Goal: Book appointment/travel/reservation

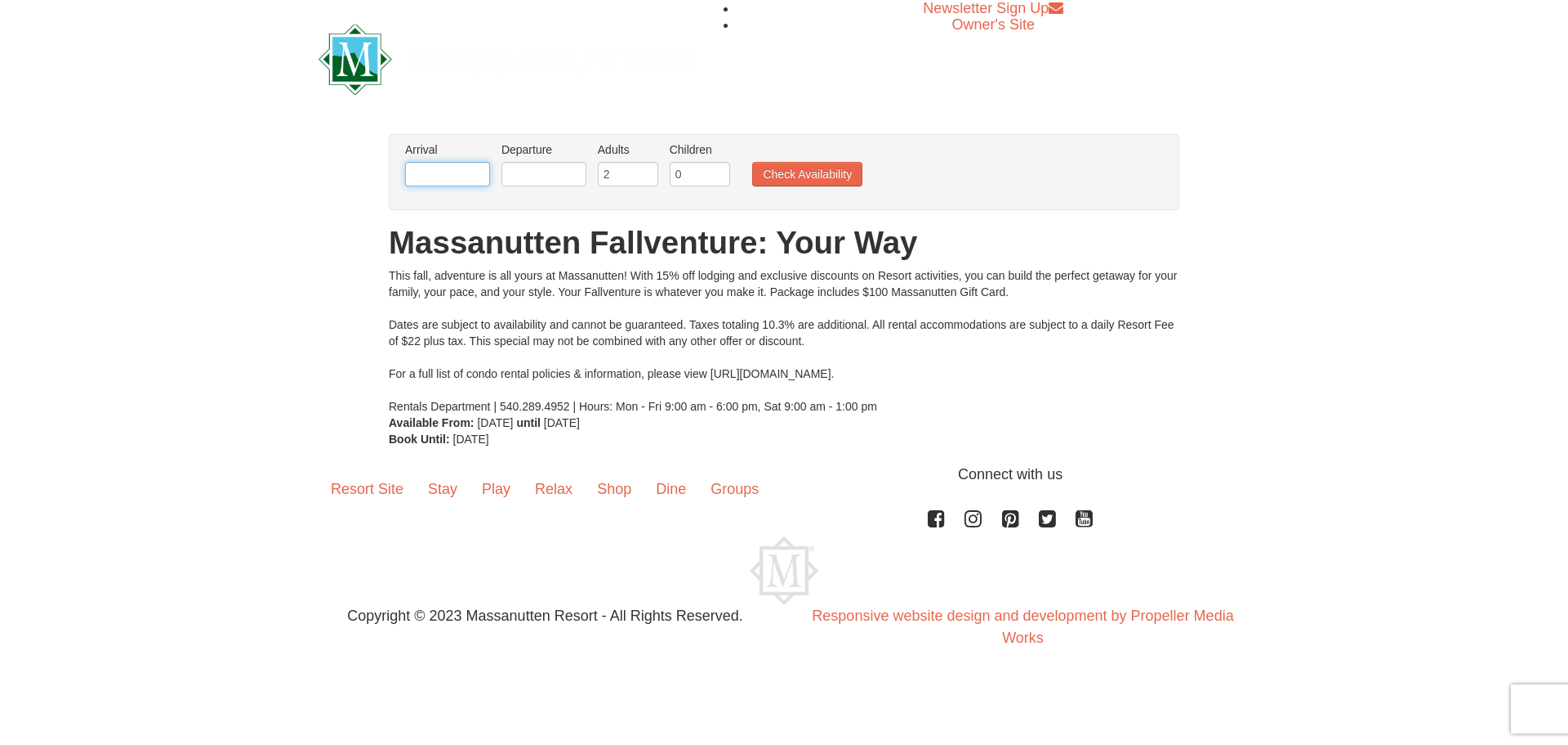
click at [438, 178] on input "text" at bounding box center [448, 174] width 85 height 25
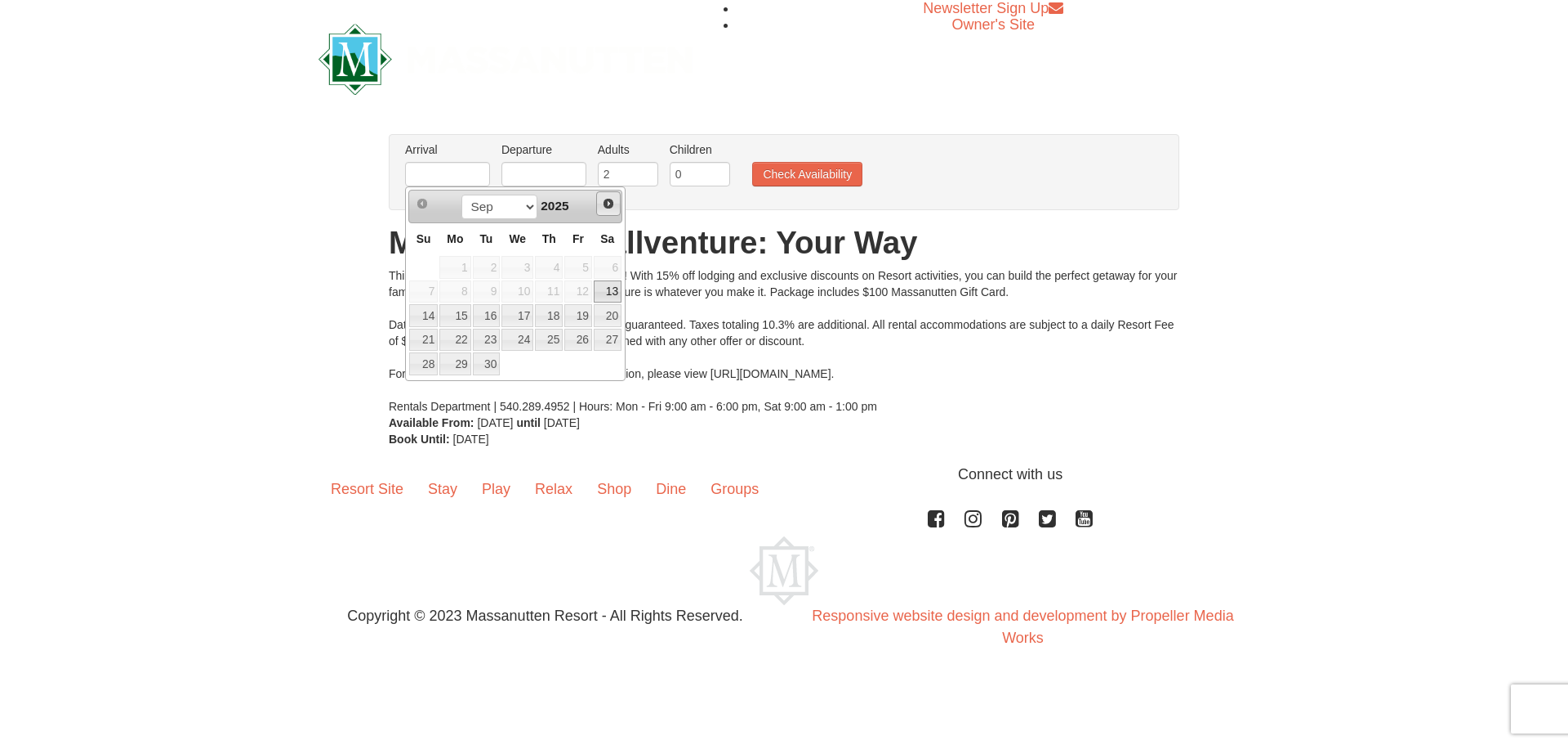
click at [609, 203] on span "Next" at bounding box center [607, 203] width 13 height 13
click at [605, 338] on link "22" at bounding box center [607, 339] width 28 height 23
type input "[DATE]"
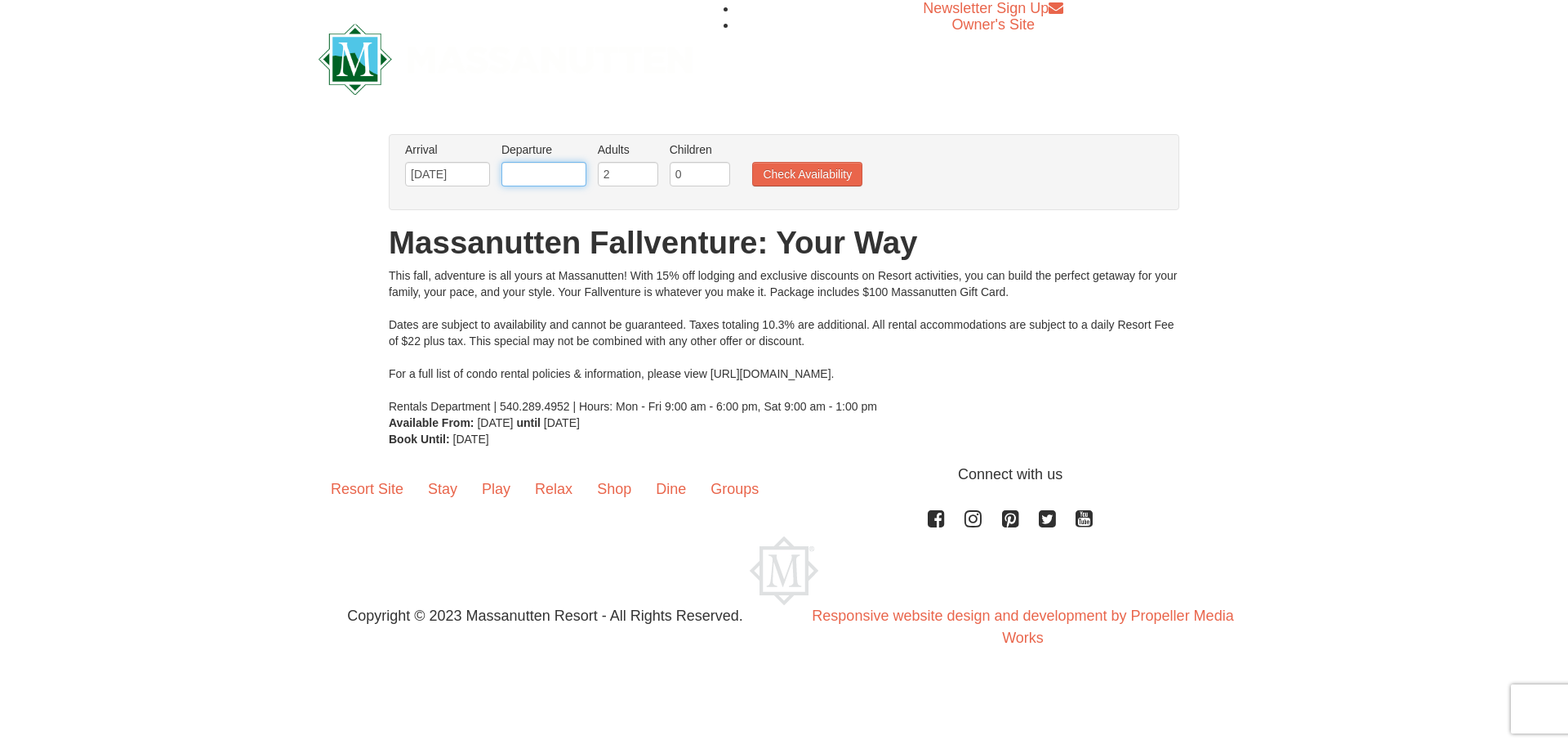
click at [544, 175] on input "text" at bounding box center [544, 174] width 85 height 25
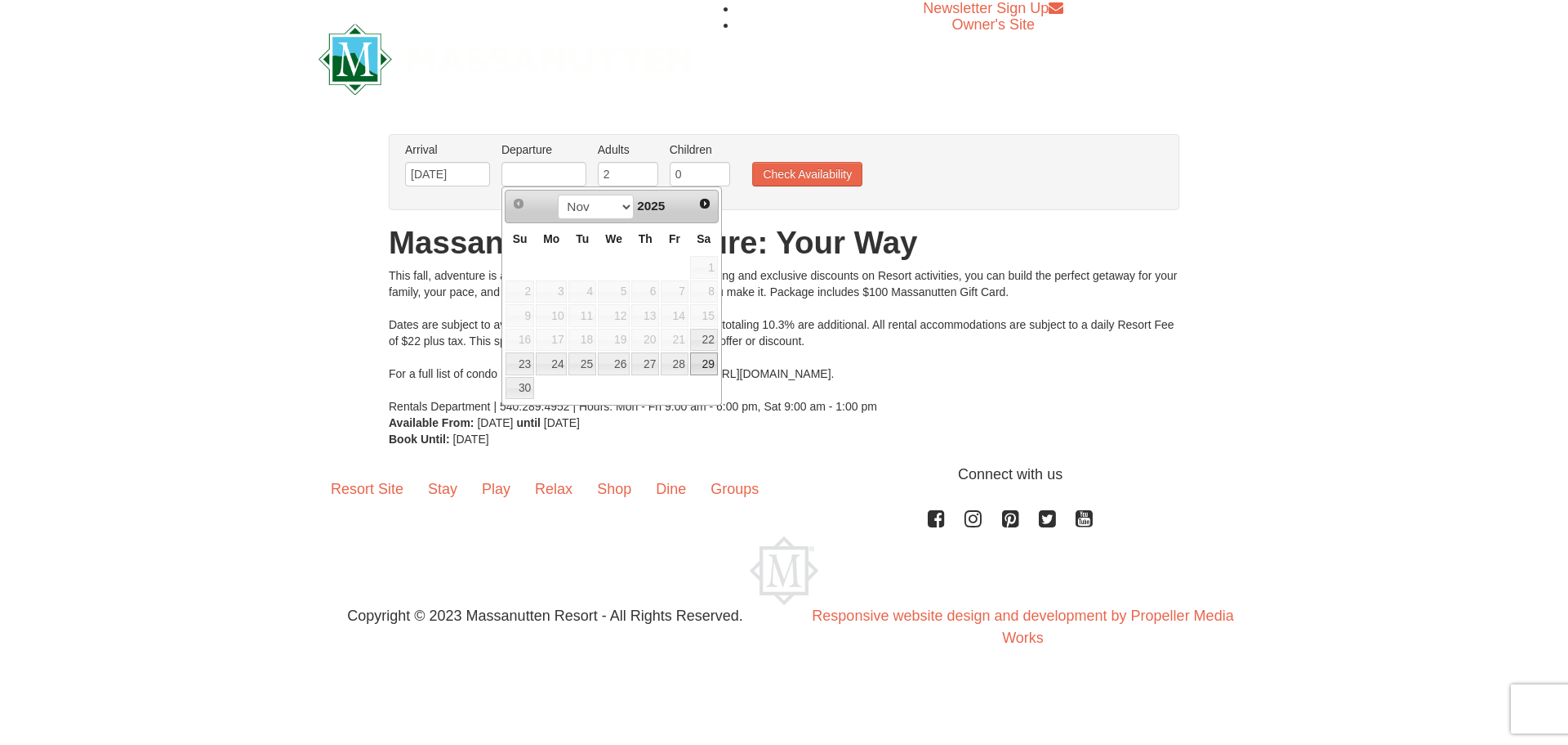
click at [711, 367] on link "29" at bounding box center [704, 363] width 28 height 23
type input "[DATE]"
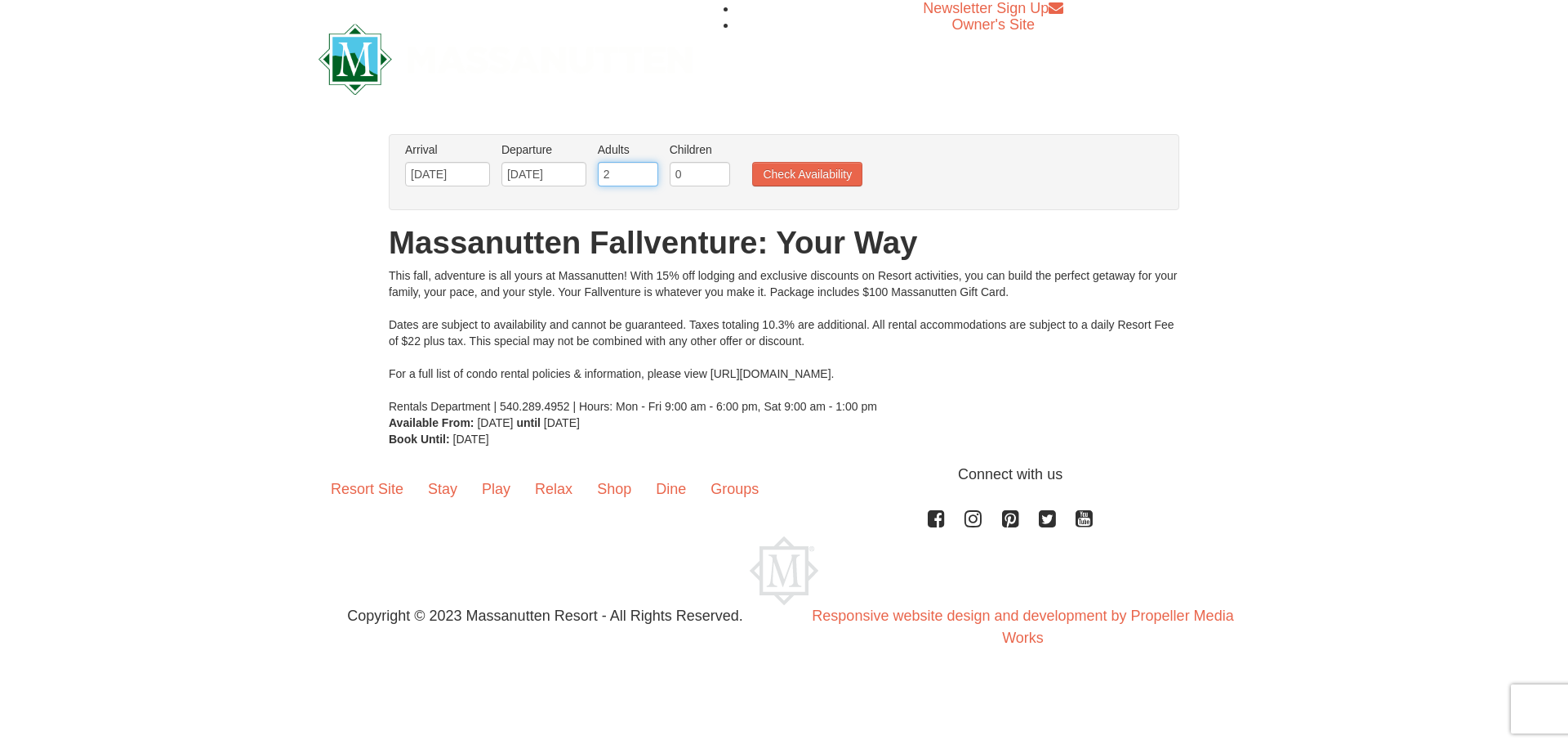
drag, startPoint x: 630, startPoint y: 174, endPoint x: 503, endPoint y: 157, distance: 128.1
click at [503, 157] on ul "Arrival Please format dates MM/DD/YYYY Please format dates MM/DD/YYYY [DATE] De…" at bounding box center [776, 168] width 749 height 53
click at [648, 171] on input "3" at bounding box center [627, 174] width 60 height 25
type input "4"
click at [648, 171] on input "4" at bounding box center [627, 174] width 60 height 25
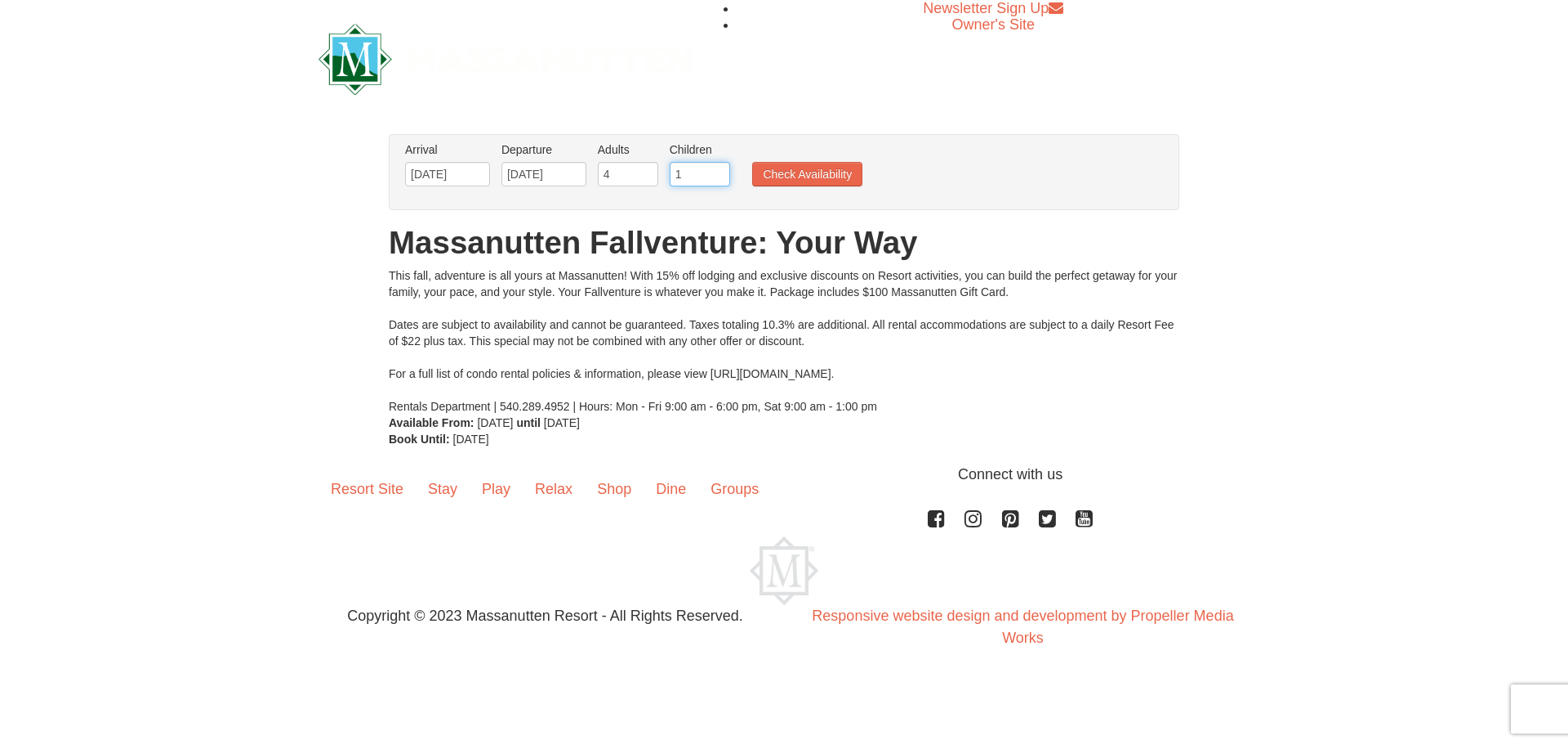
type input "1"
click at [721, 168] on input "1" at bounding box center [699, 174] width 60 height 25
click at [791, 166] on button "Check Availability" at bounding box center [808, 174] width 110 height 25
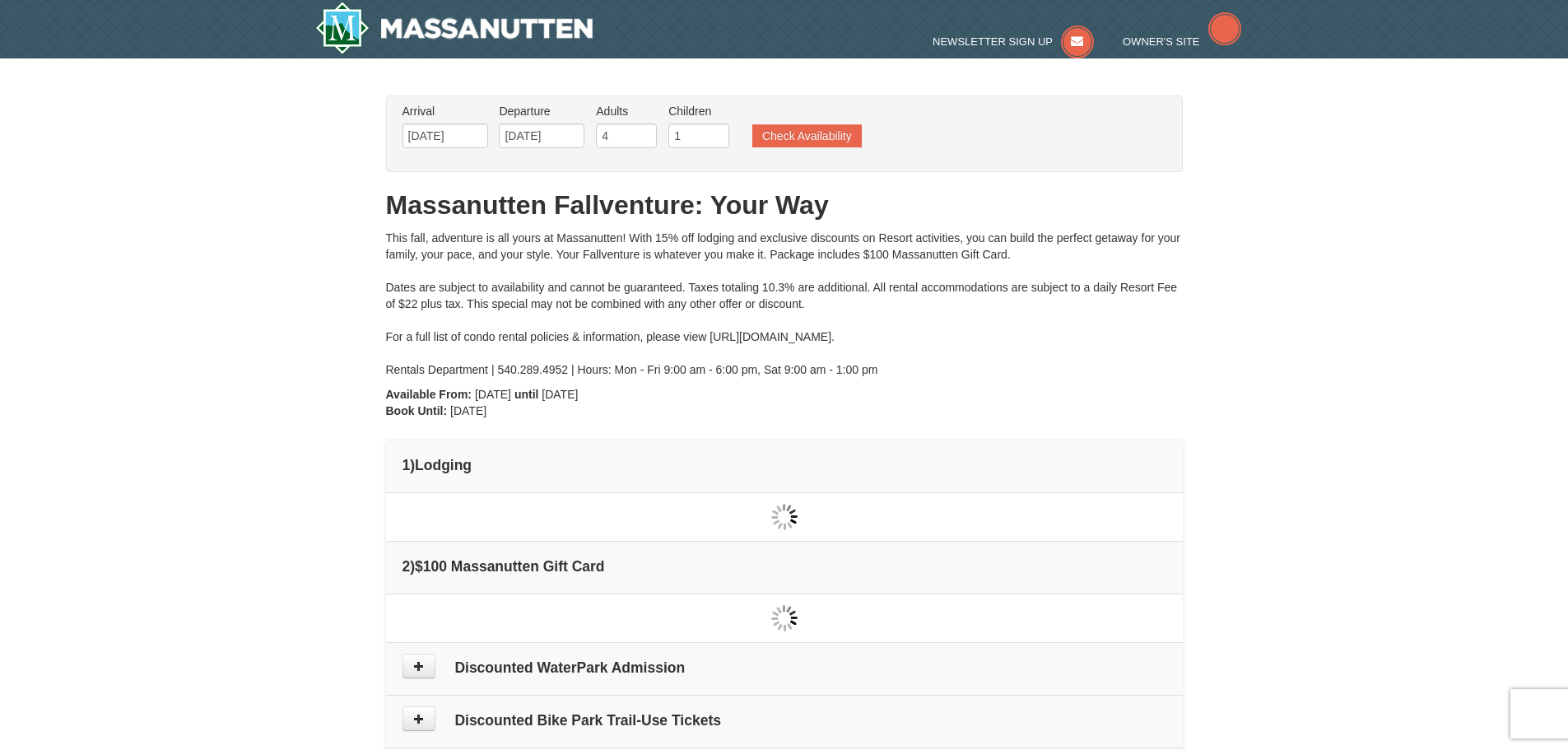
type input "[DATE]"
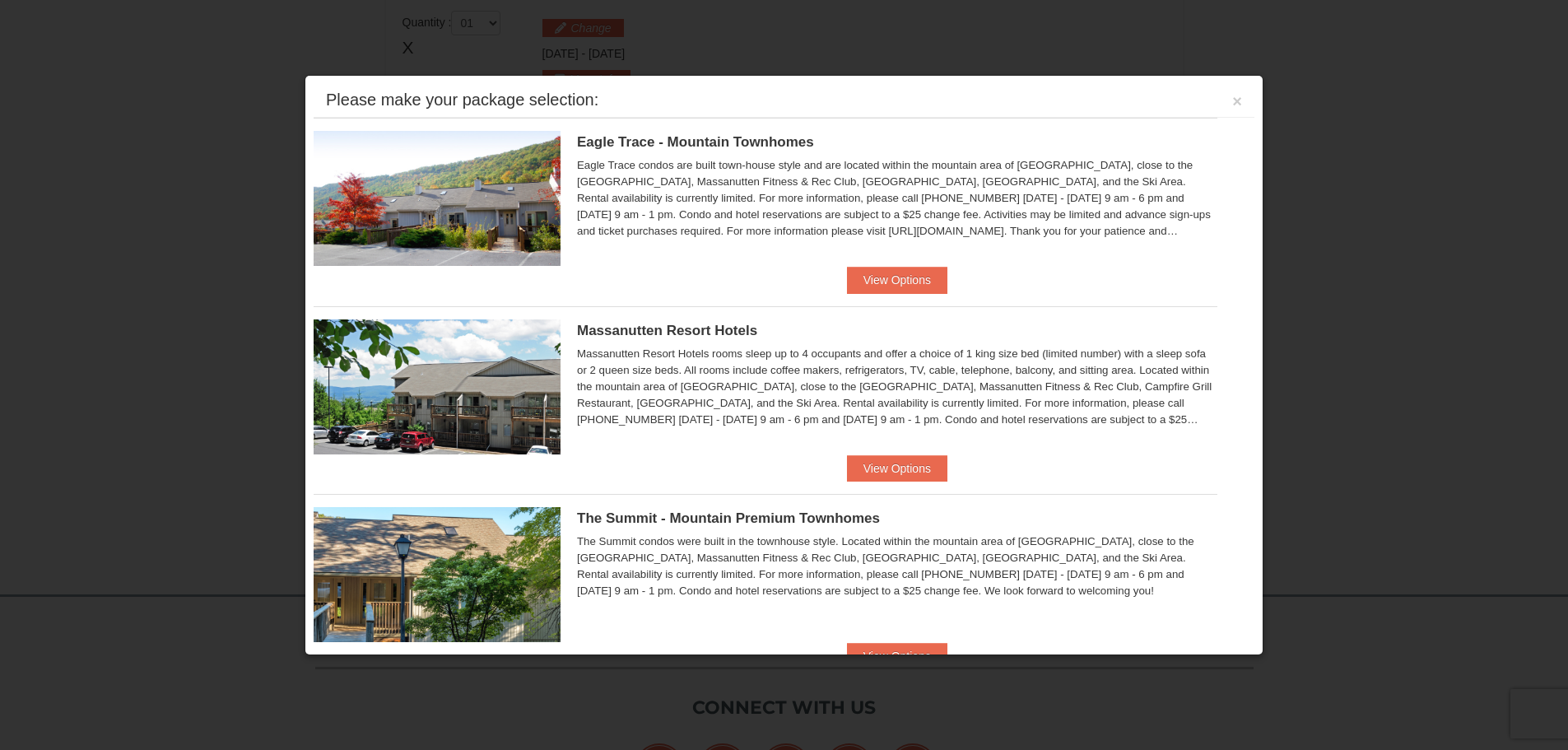
scroll to position [504, 0]
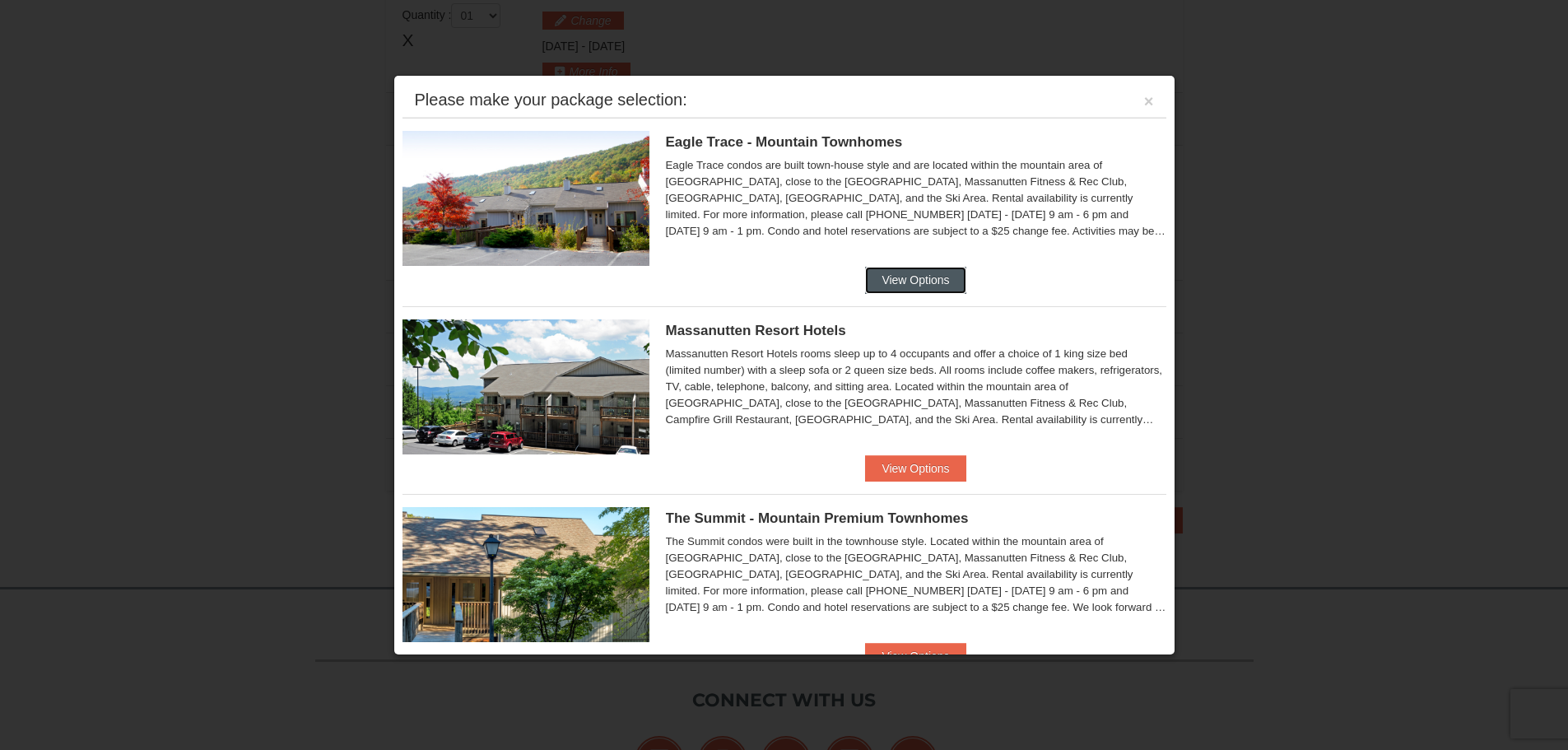
click at [915, 285] on button "View Options" at bounding box center [915, 279] width 100 height 27
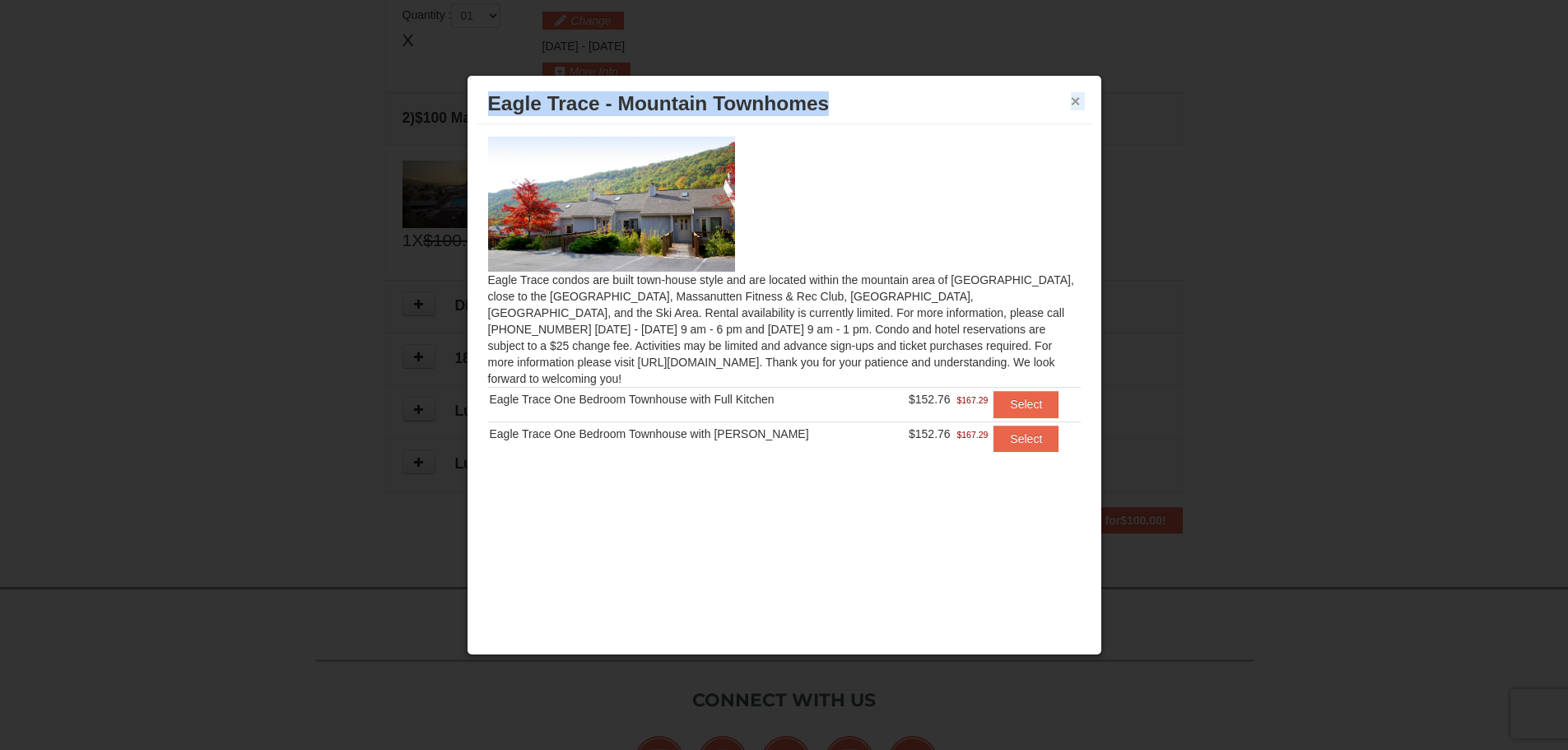
click at [1070, 99] on div "× Eagle Trace - Mountain Townhomes" at bounding box center [784, 103] width 617 height 41
click at [1076, 101] on button "×" at bounding box center [1076, 101] width 10 height 17
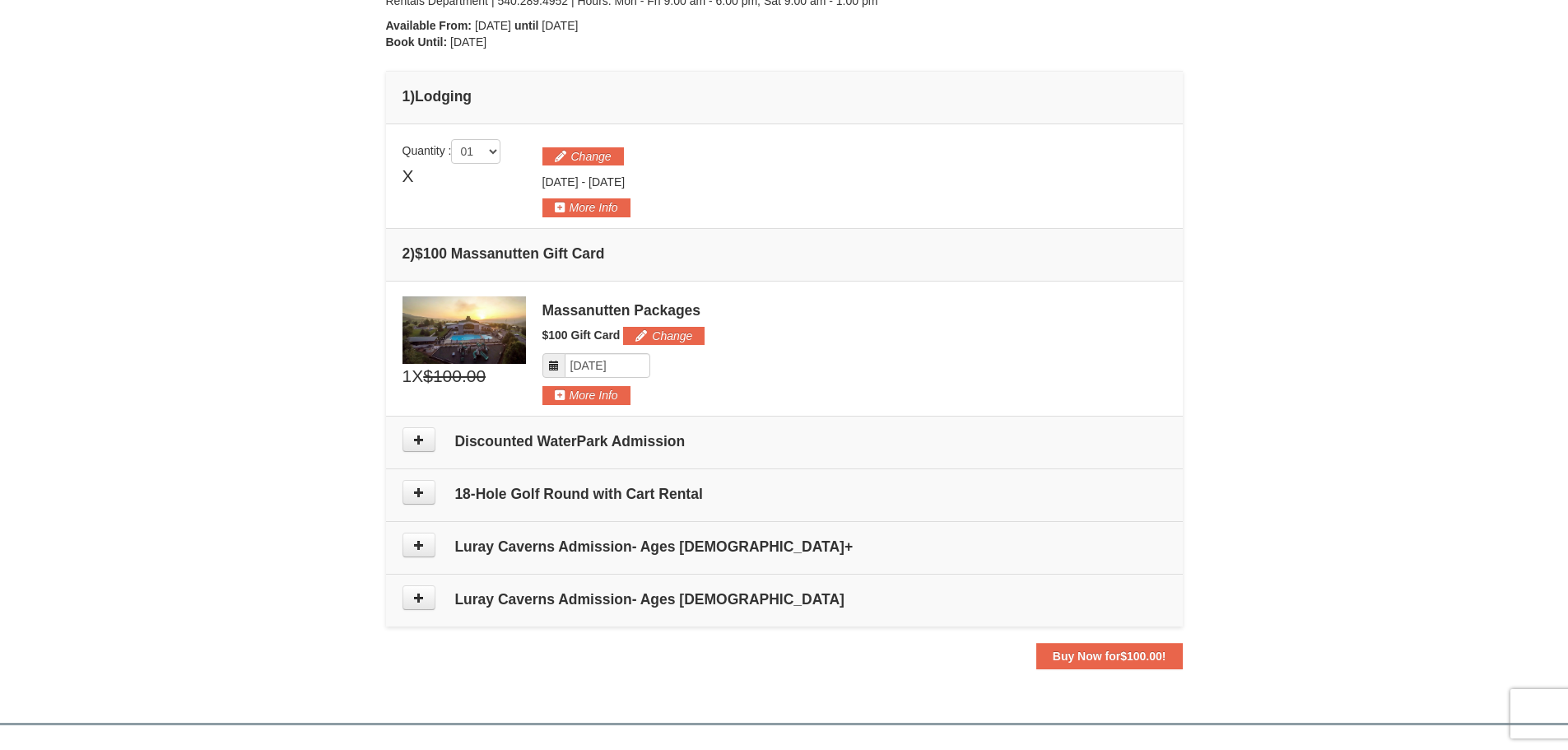
scroll to position [339, 0]
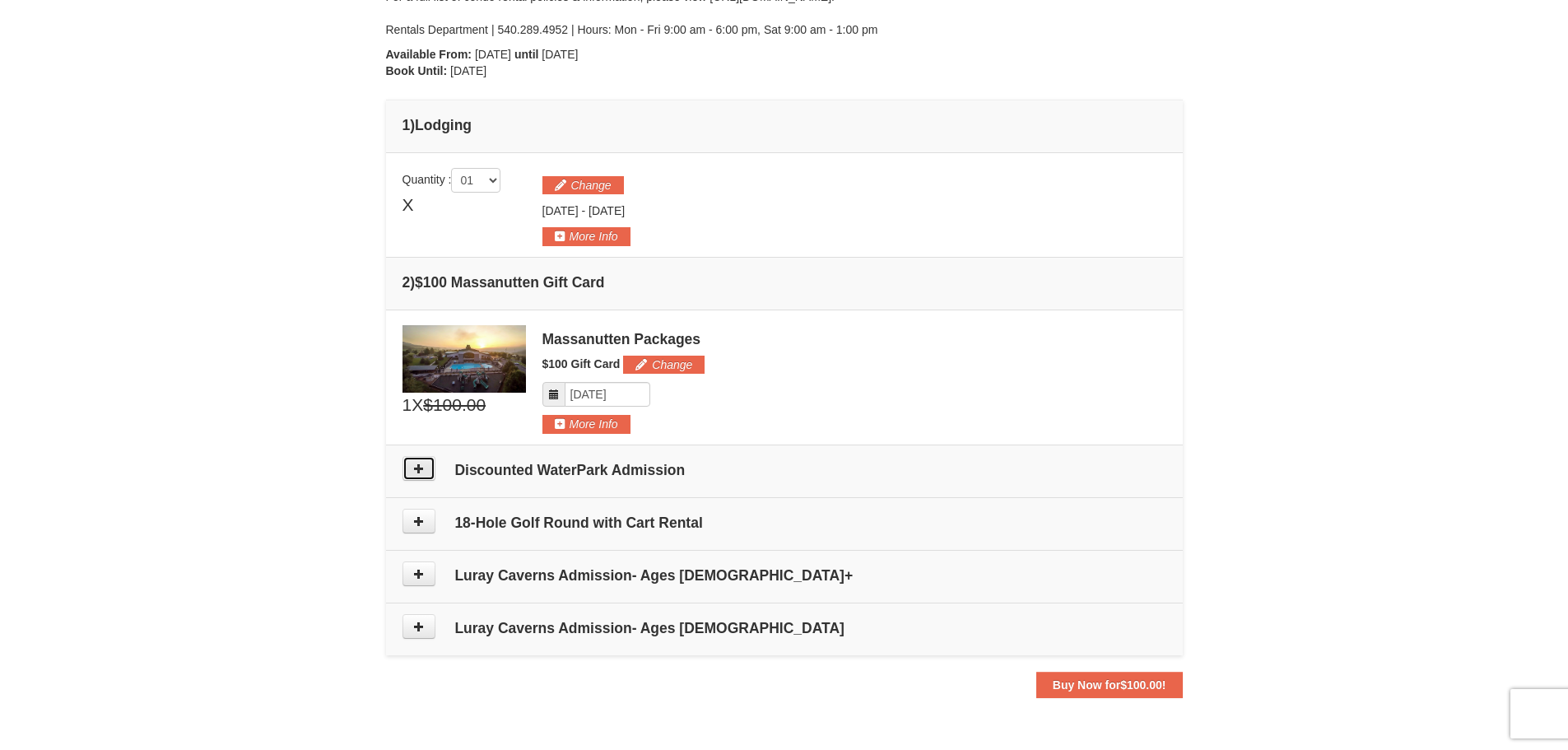
click at [415, 469] on icon at bounding box center [419, 468] width 12 height 12
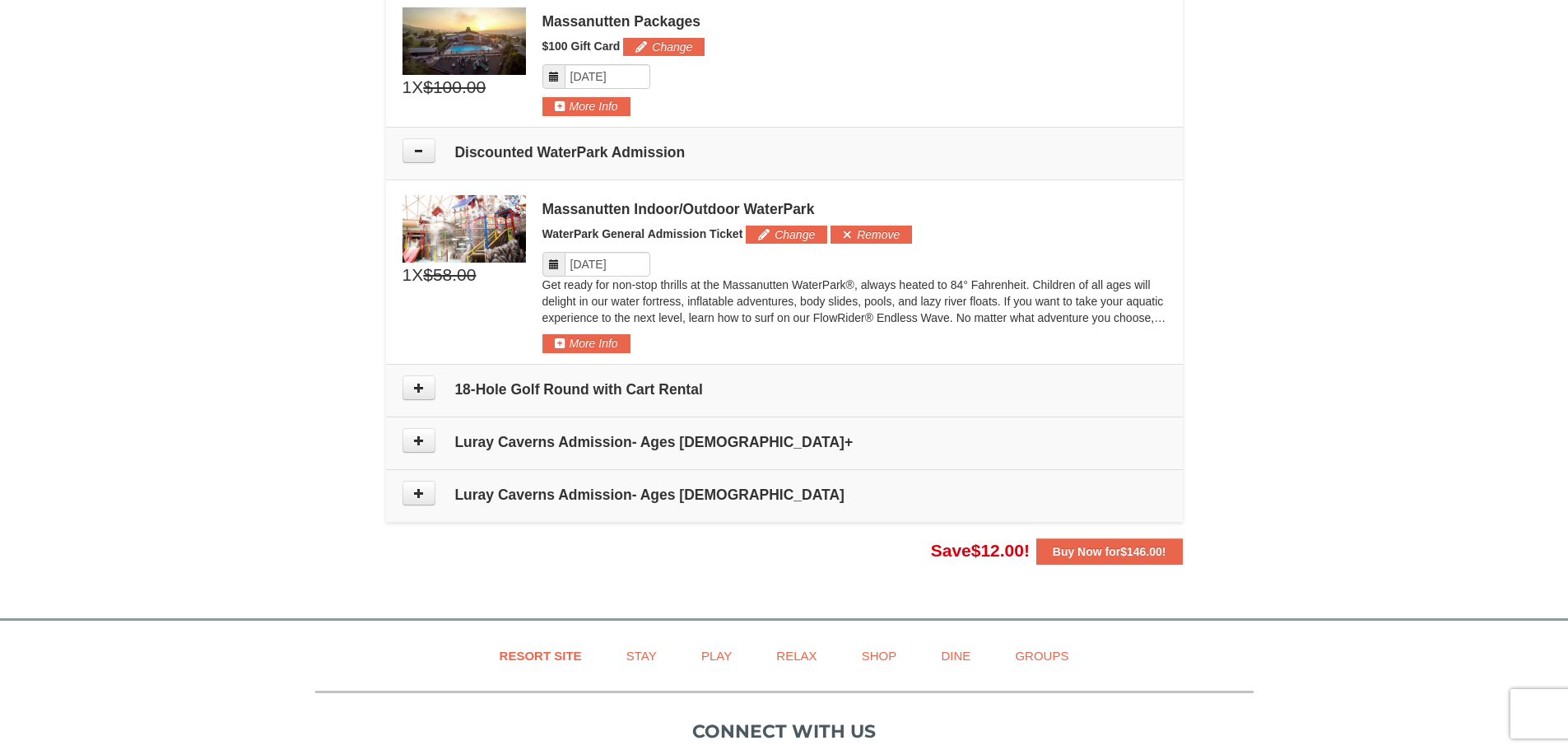
scroll to position [619, 0]
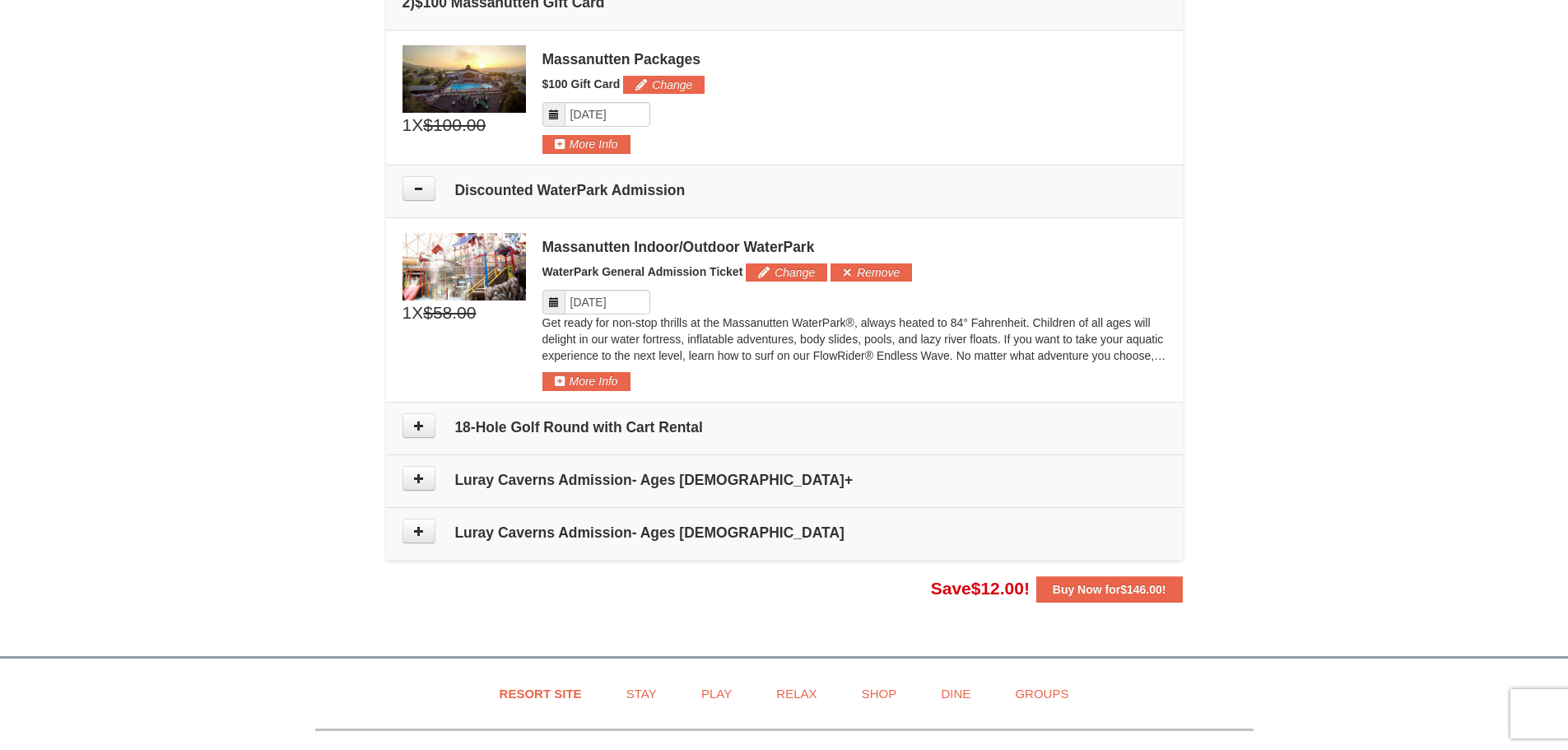
click at [581, 391] on td "Please make your package selection: ×" at bounding box center [784, 310] width 797 height 185
click at [592, 384] on button "More Info" at bounding box center [586, 380] width 88 height 18
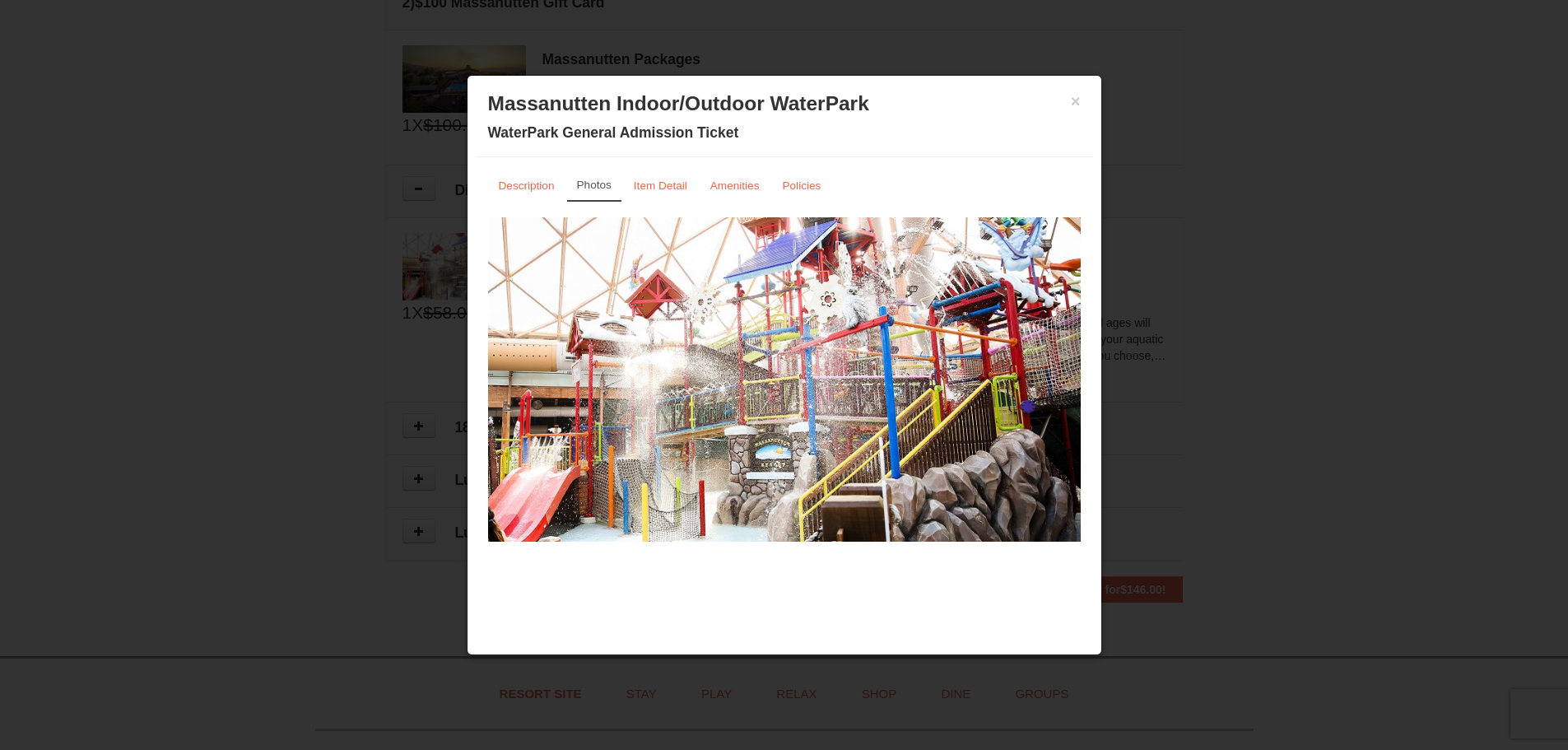
scroll to position [865, 0]
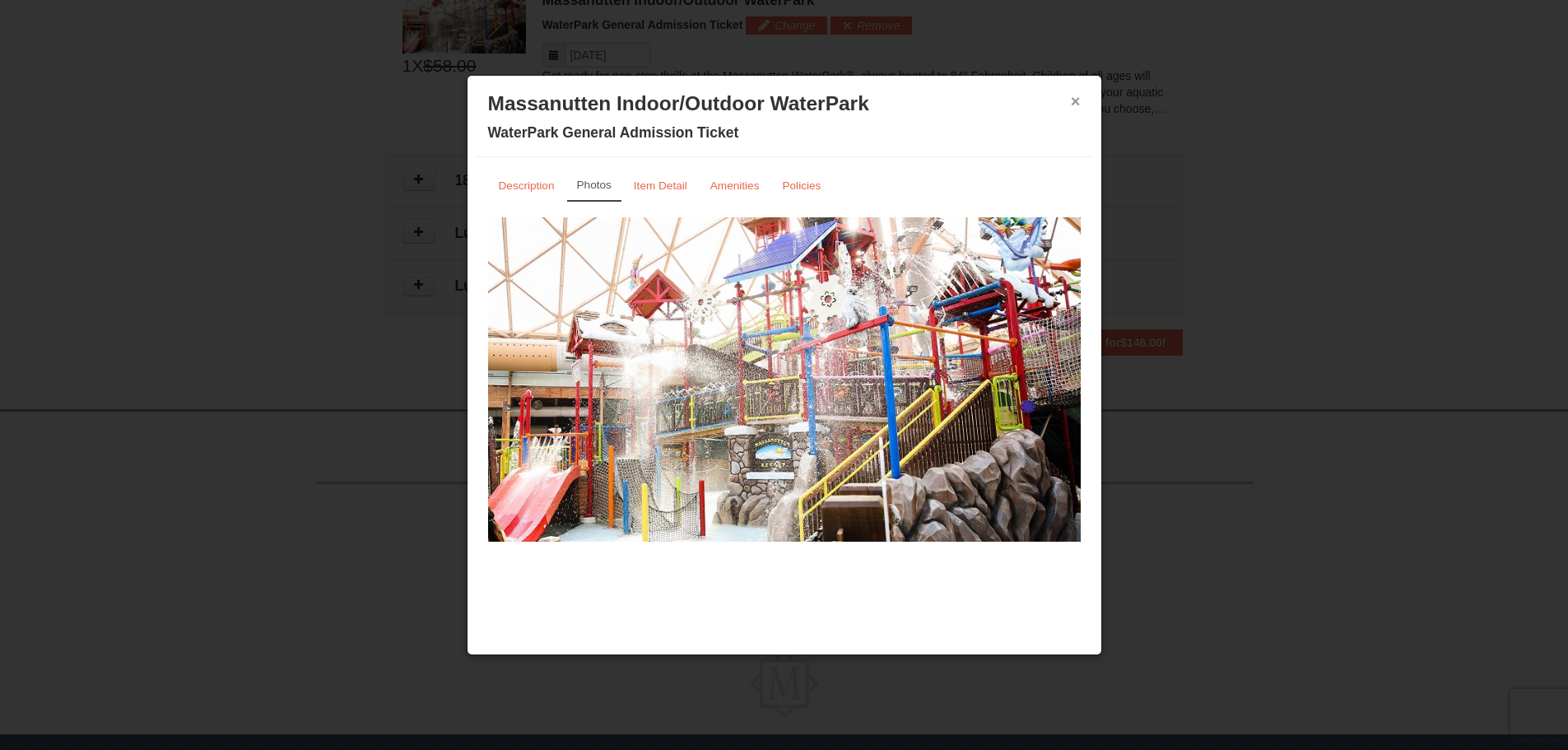
click at [1076, 98] on button "×" at bounding box center [1076, 101] width 10 height 17
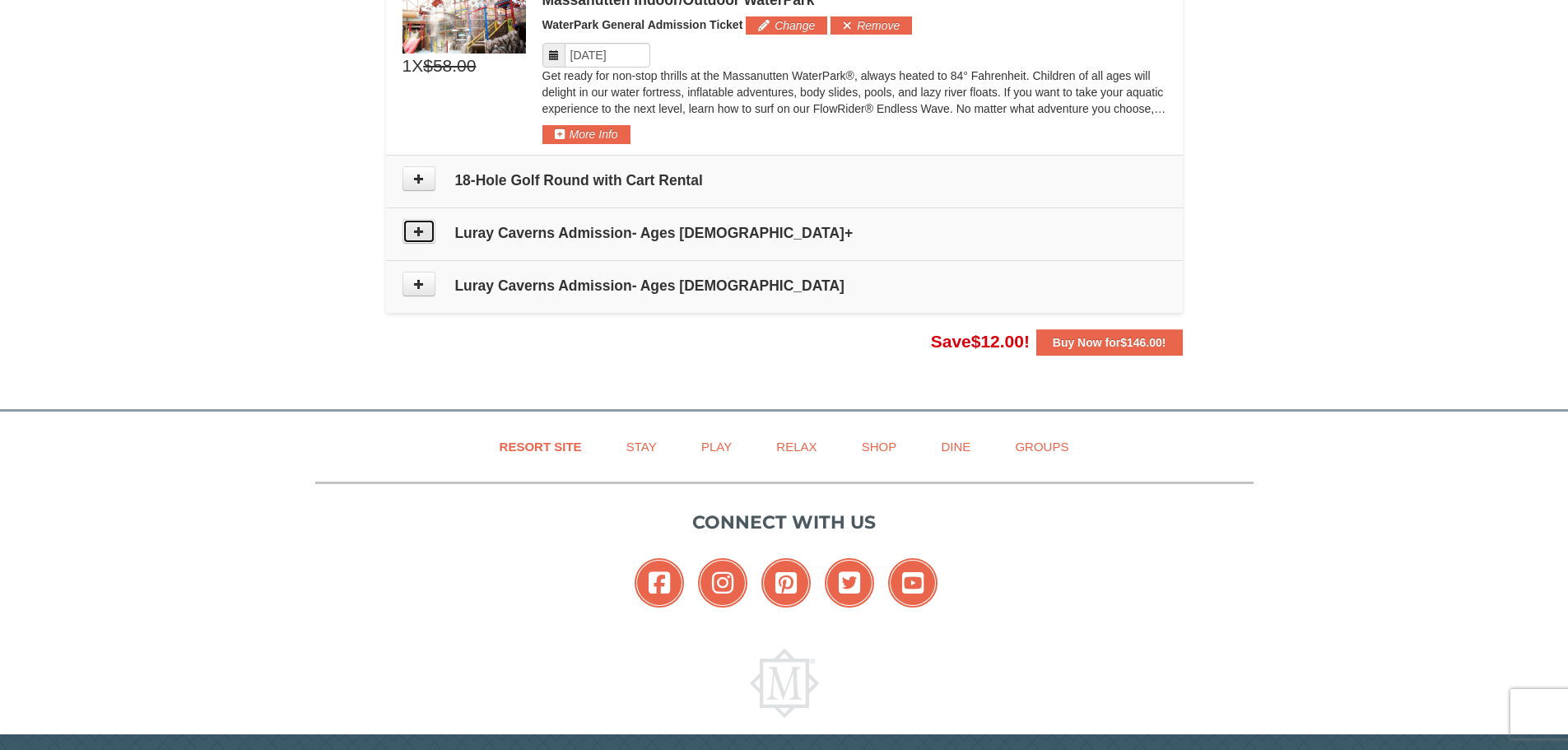
click at [421, 232] on icon at bounding box center [419, 231] width 12 height 12
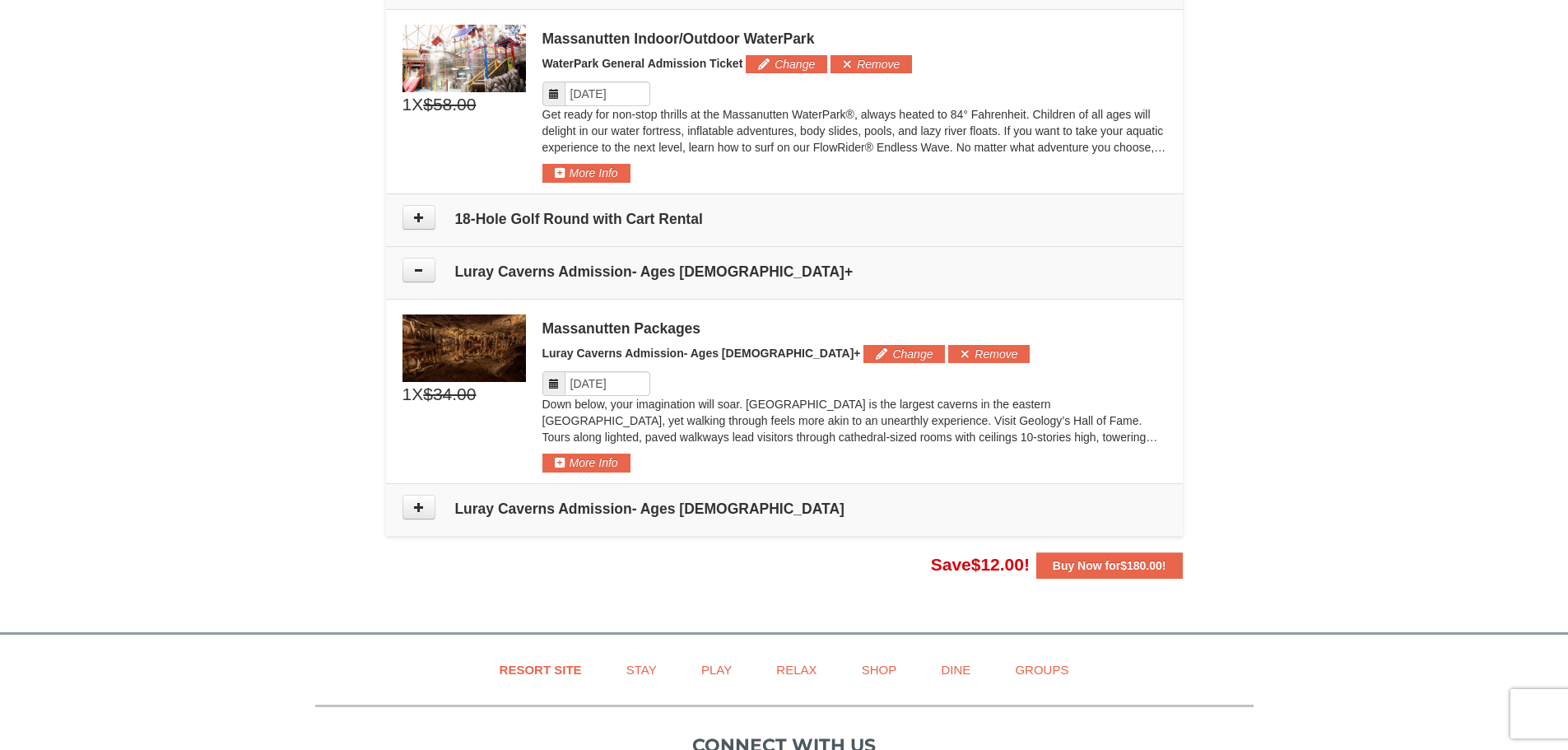
scroll to position [826, 0]
click at [414, 512] on icon at bounding box center [419, 508] width 12 height 12
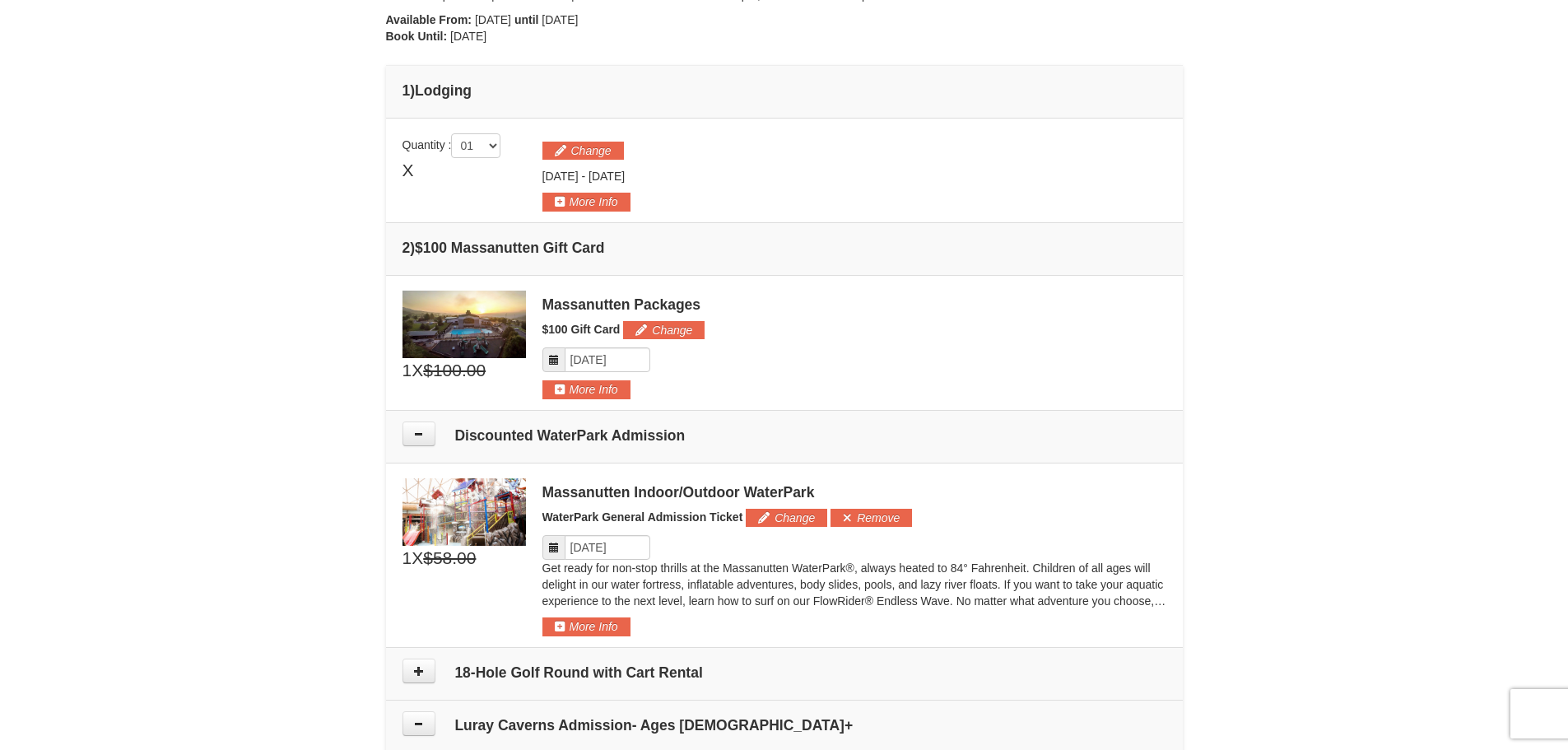
scroll to position [383, 0]
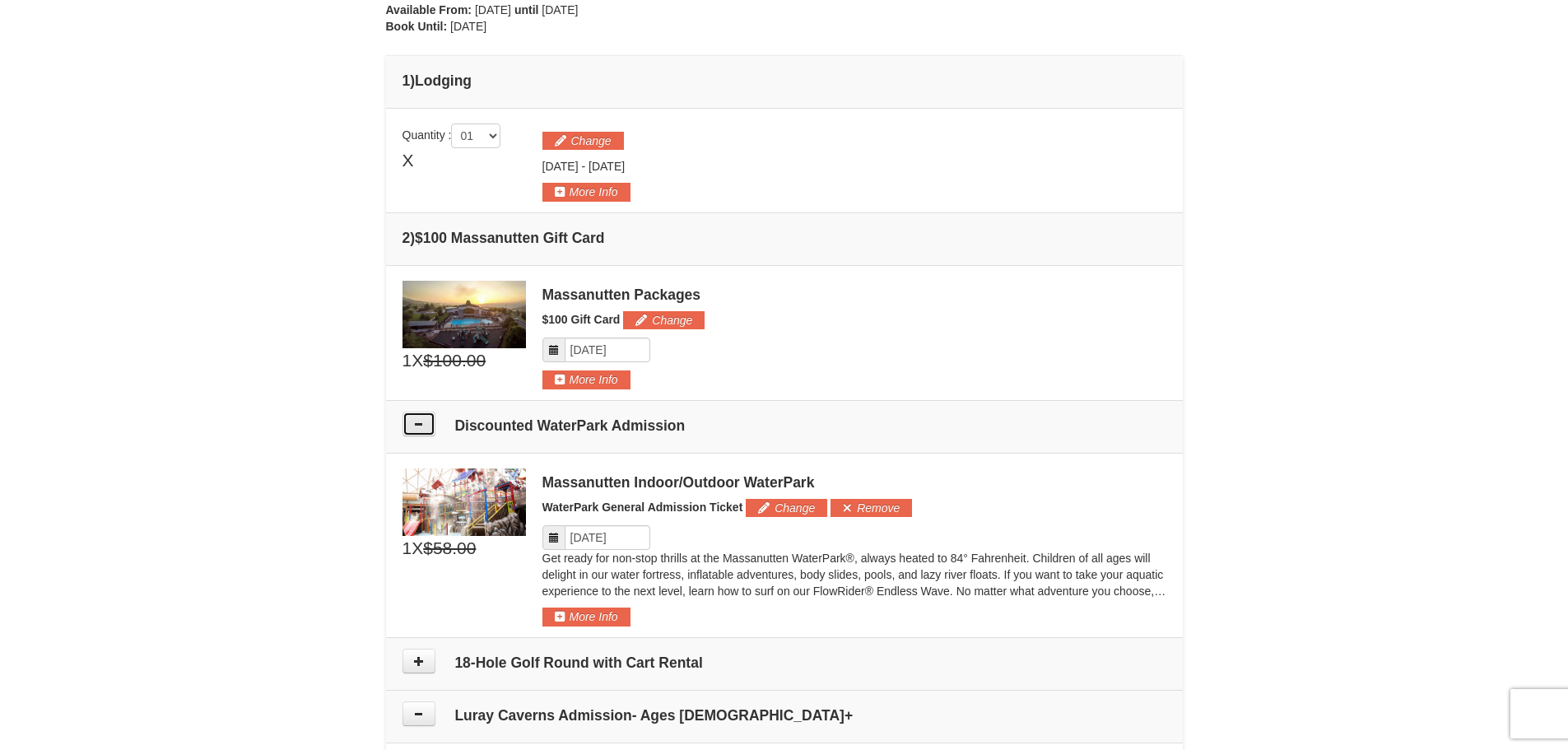
click at [422, 433] on button at bounding box center [418, 423] width 33 height 25
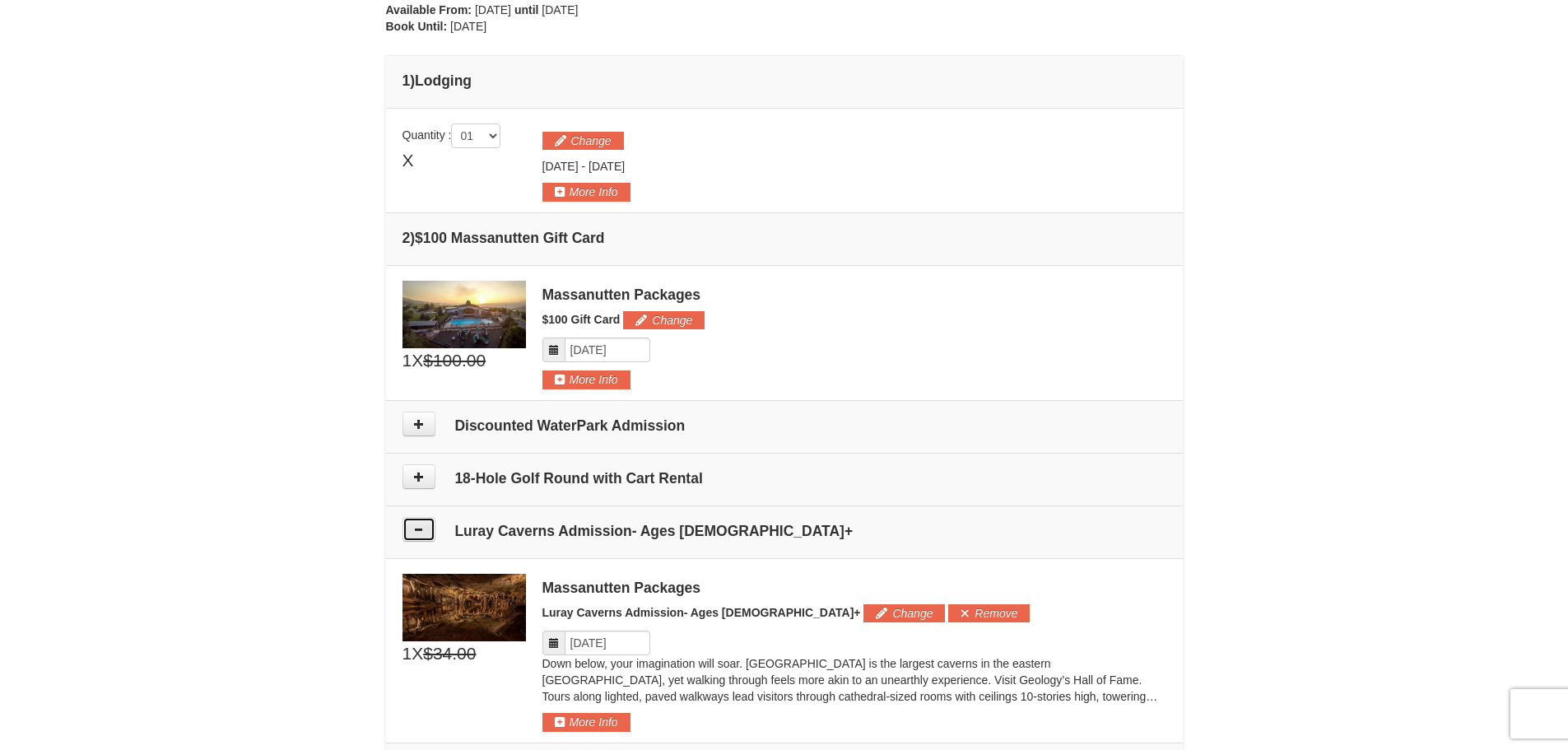
click at [417, 524] on button at bounding box center [418, 528] width 33 height 25
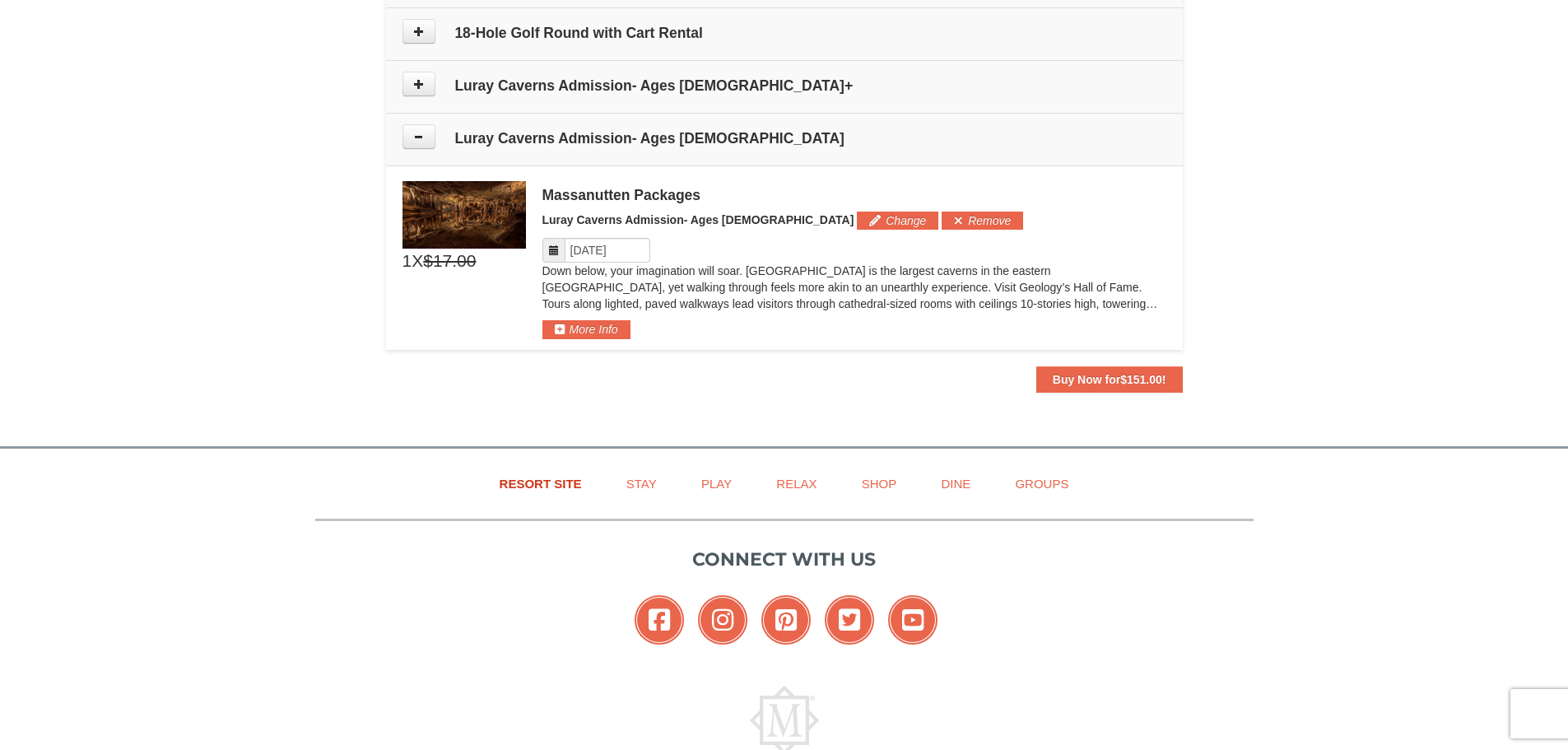
scroll to position [877, 0]
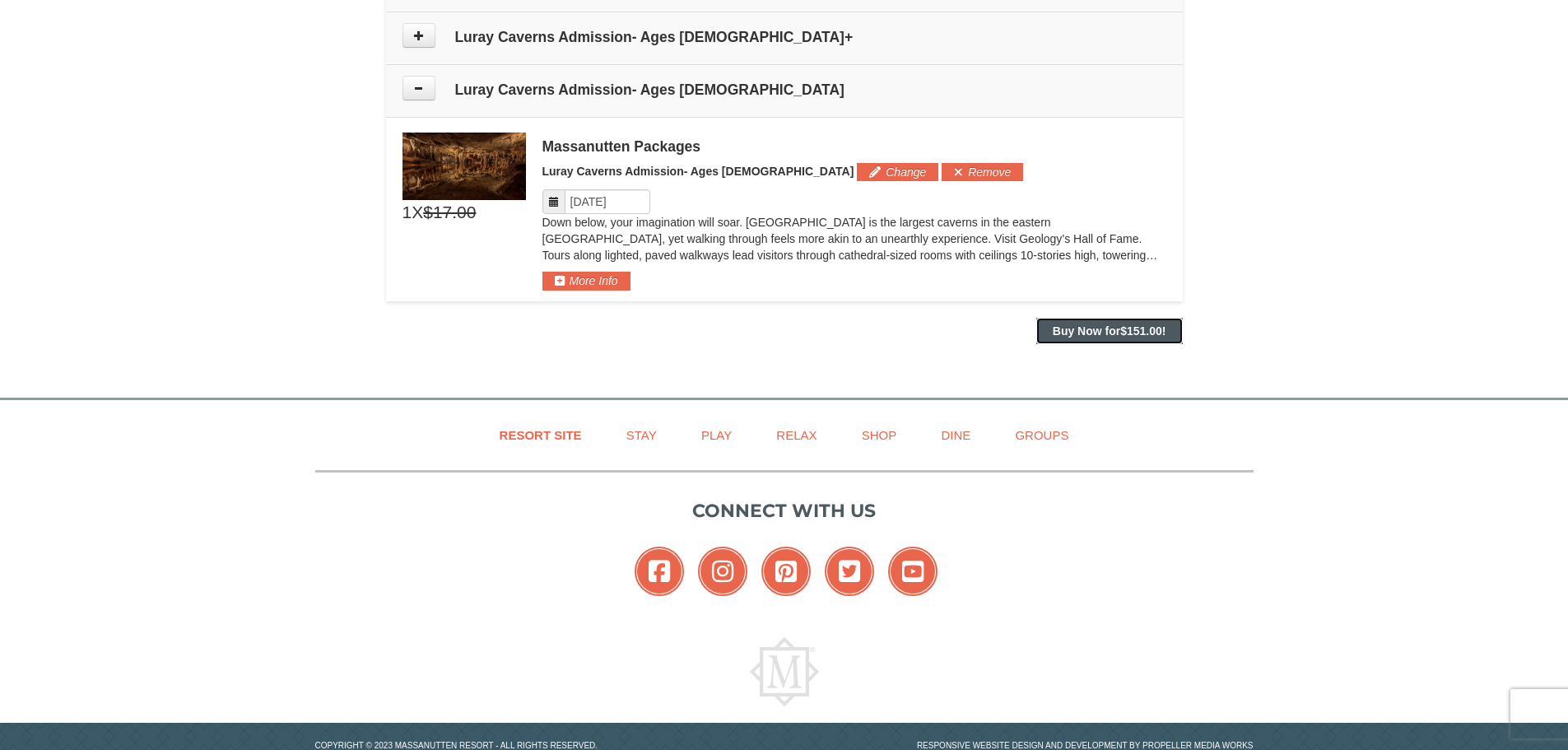
click at [1119, 332] on strong "Buy Now for $151.00 !" at bounding box center [1109, 330] width 113 height 13
click at [409, 83] on button at bounding box center [418, 87] width 33 height 25
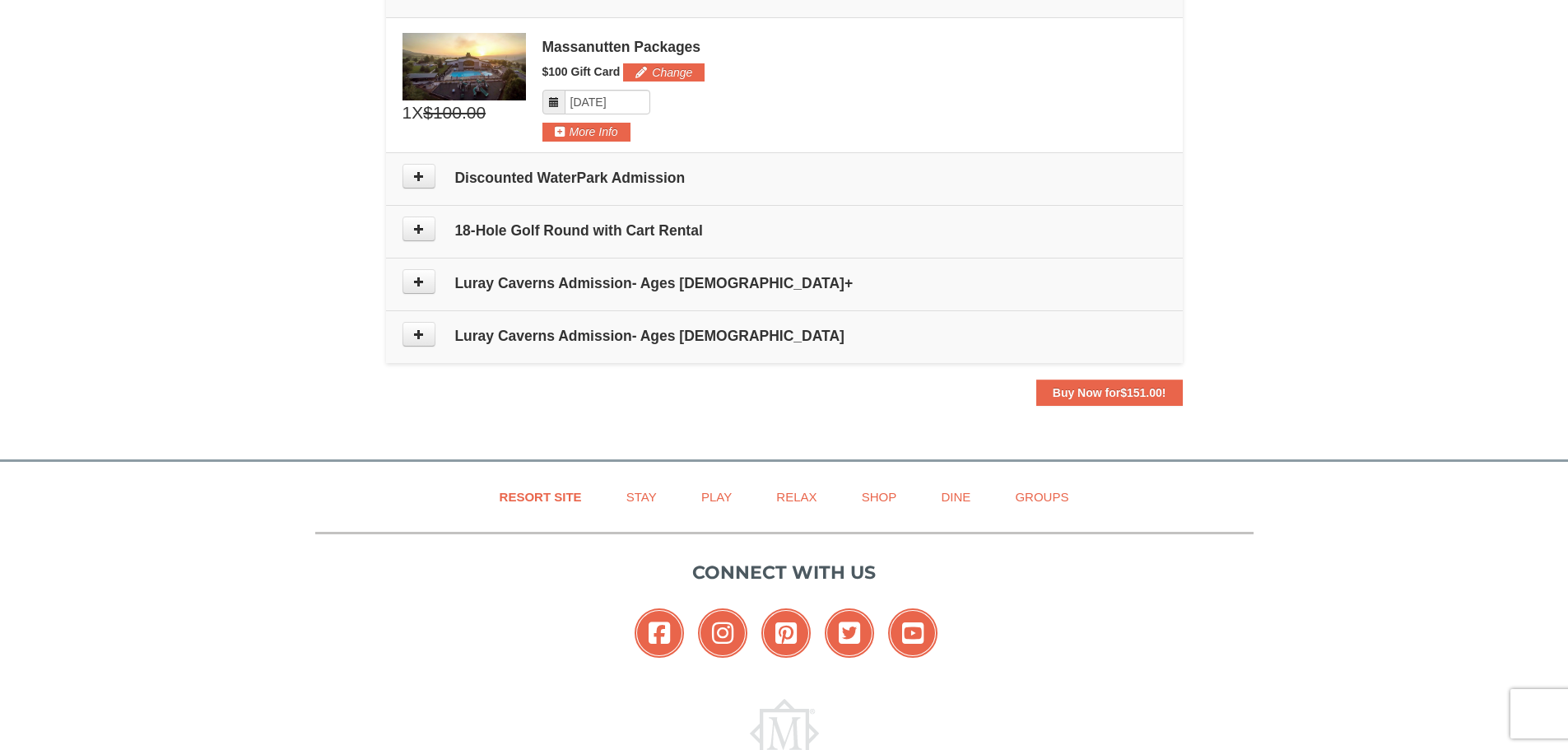
scroll to position [654, 0]
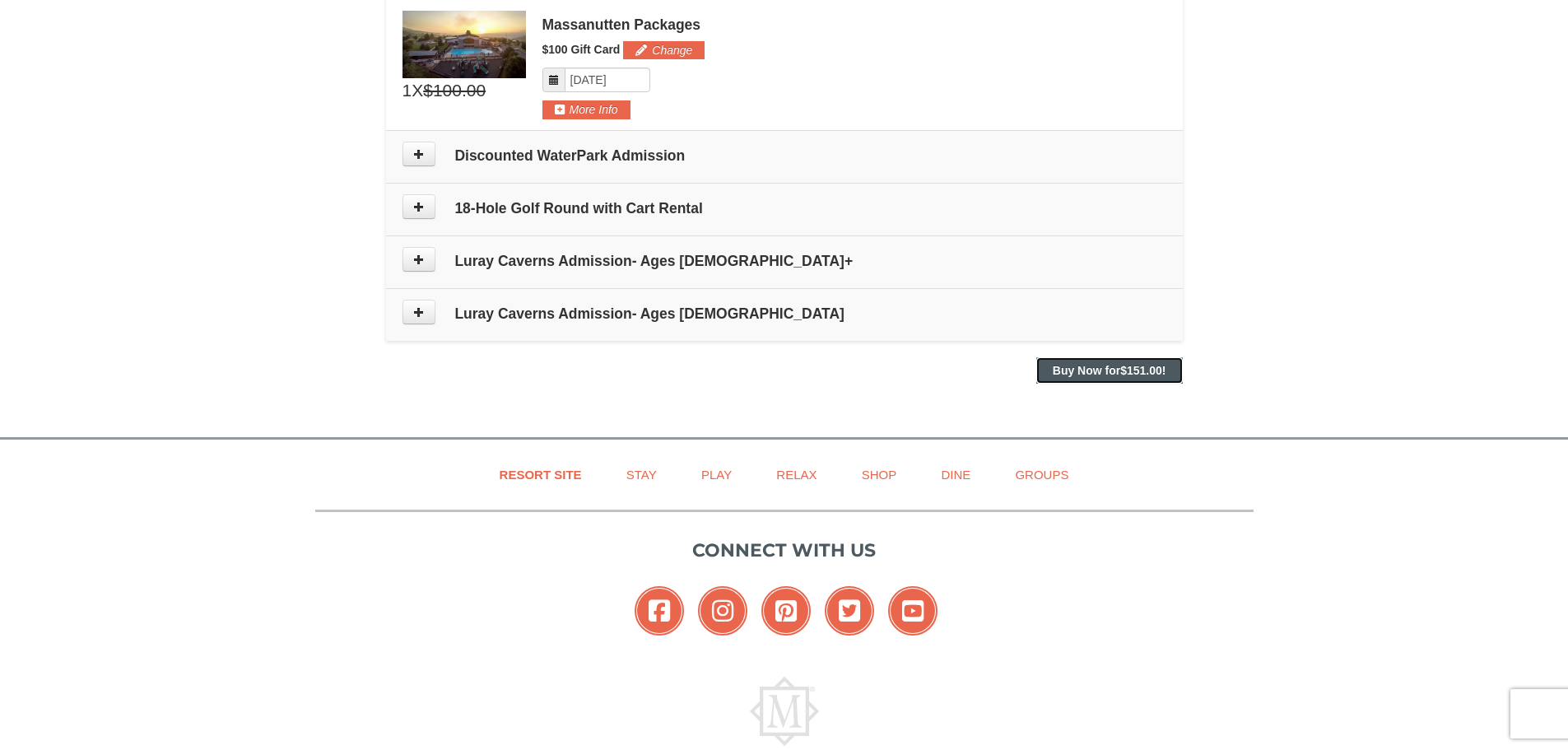
click at [1119, 369] on strong "Buy Now for $151.00 !" at bounding box center [1109, 370] width 113 height 13
